Goal: Task Accomplishment & Management: Use online tool/utility

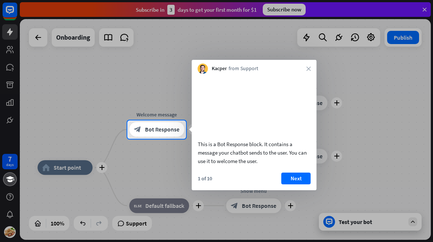
click at [300, 184] on button "Next" at bounding box center [296, 179] width 29 height 12
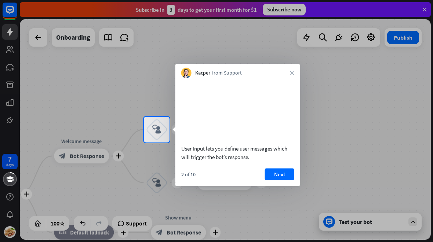
click at [284, 179] on button "Next" at bounding box center [279, 174] width 29 height 12
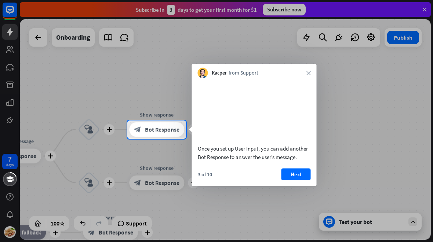
click at [300, 178] on button "Next" at bounding box center [296, 174] width 29 height 12
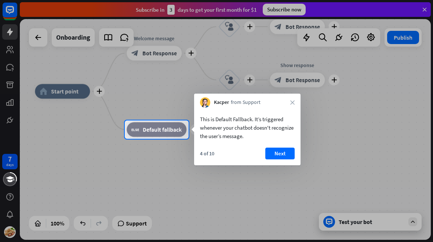
click at [284, 158] on button "Next" at bounding box center [279, 154] width 29 height 12
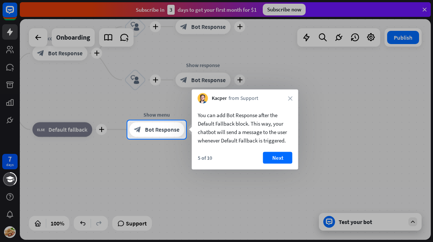
click at [283, 156] on button "Next" at bounding box center [277, 158] width 29 height 12
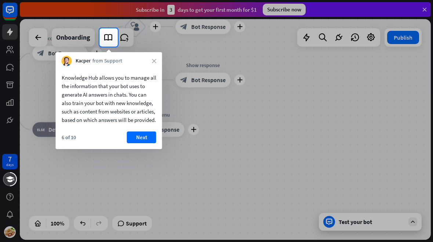
click at [158, 139] on div "Knowledge Hub allows you to manage all the information that your bot uses to ge…" at bounding box center [109, 107] width 106 height 83
click at [144, 143] on button "Next" at bounding box center [141, 137] width 29 height 12
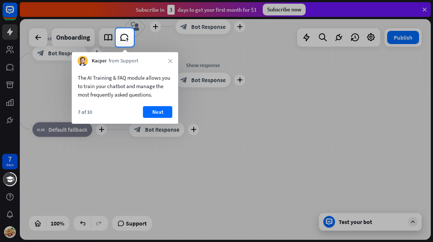
click at [170, 112] on button "Next" at bounding box center [157, 112] width 29 height 12
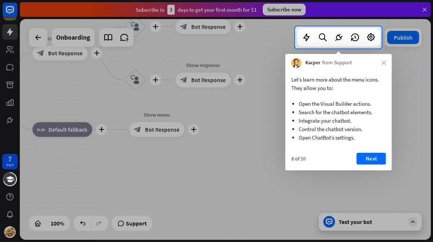
click at [367, 163] on button "Next" at bounding box center [371, 159] width 29 height 12
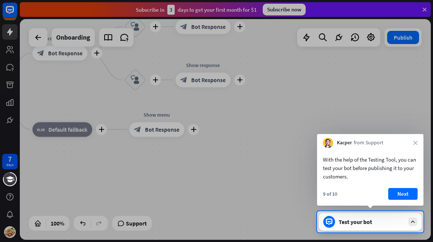
click at [404, 191] on button "Next" at bounding box center [403, 194] width 29 height 12
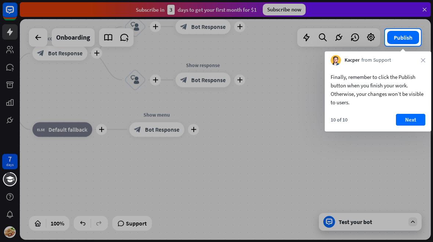
click at [410, 124] on button "Next" at bounding box center [410, 120] width 29 height 12
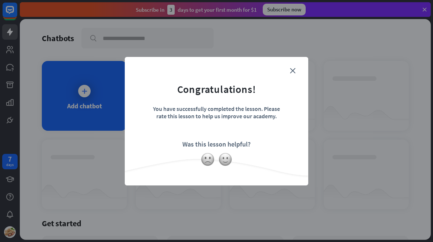
click at [287, 67] on form "Congratulations! You have successfully completed the lesson. Please rate this l…" at bounding box center [216, 110] width 165 height 88
click at [288, 69] on form "Congratulations! You have successfully completed the lesson. Please rate this l…" at bounding box center [216, 110] width 165 height 88
click at [289, 73] on form "Congratulations! You have successfully completed the lesson. Please rate this l…" at bounding box center [216, 110] width 165 height 88
click at [295, 69] on icon "close" at bounding box center [293, 71] width 6 height 6
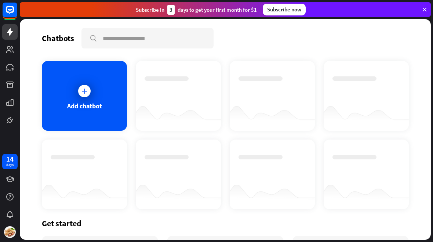
click at [104, 102] on div "Add chatbot" at bounding box center [84, 96] width 85 height 70
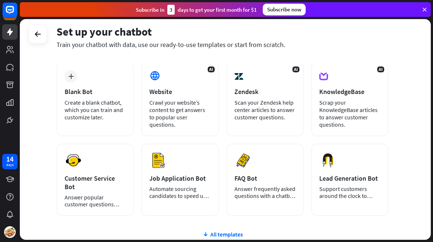
scroll to position [32, 0]
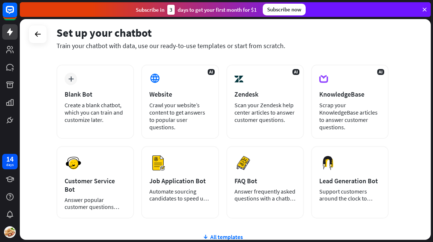
click at [71, 196] on div "Answer popular customer questions 24/7." at bounding box center [95, 203] width 61 height 14
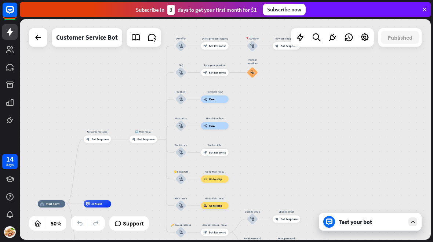
click at [354, 219] on div "Test your bot" at bounding box center [372, 221] width 66 height 7
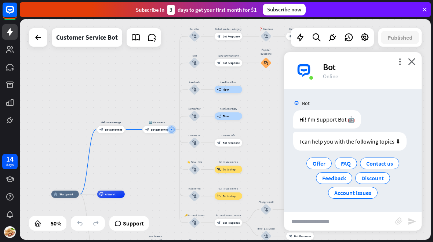
click at [326, 160] on div "Offer" at bounding box center [319, 164] width 25 height 12
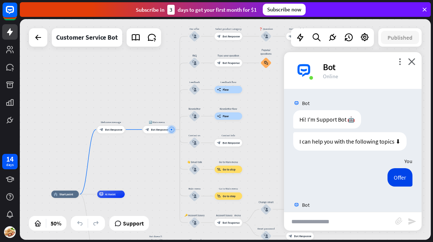
scroll to position [29, 0]
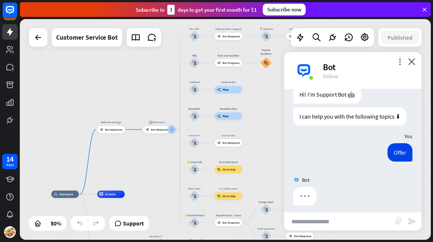
click at [314, 167] on div "Offer" at bounding box center [353, 158] width 138 height 30
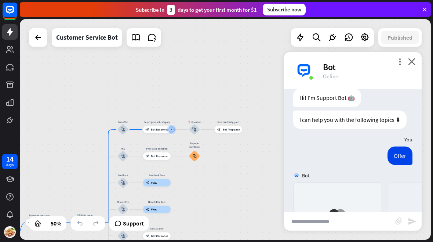
scroll to position [158, 0]
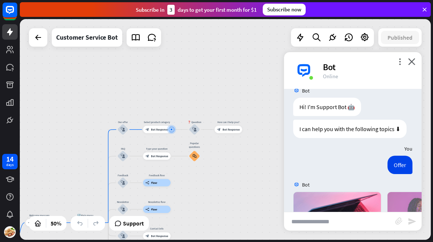
click at [253, 203] on div "home_2 Start point Welcome message block_bot_response Bot Response 🔙 Main menu …" at bounding box center [225, 129] width 411 height 221
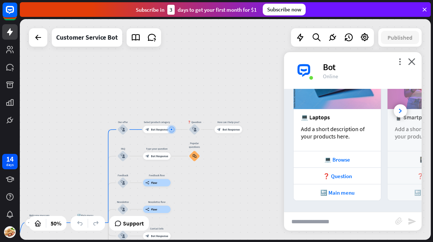
click at [351, 200] on div "🔙 Main menu" at bounding box center [337, 192] width 87 height 17
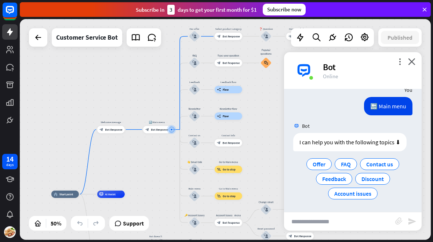
scroll to position [279, 0]
click at [325, 165] on span "Offer" at bounding box center [319, 163] width 13 height 7
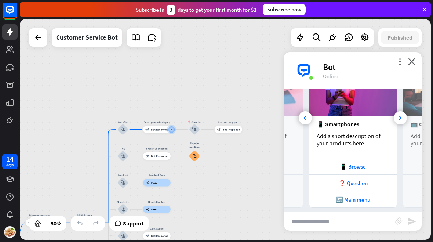
scroll to position [0, 157]
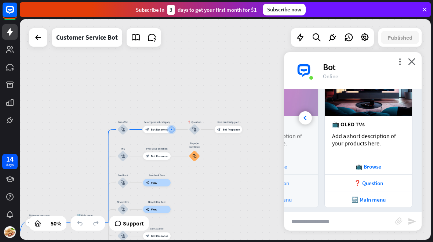
click at [387, 185] on div "❓ Question" at bounding box center [369, 183] width 80 height 7
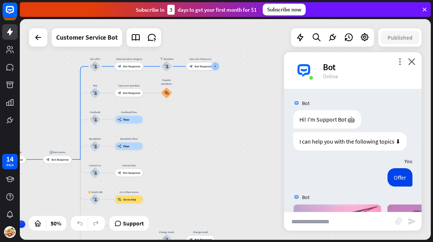
scroll to position [0, 0]
